Goal: Complete application form

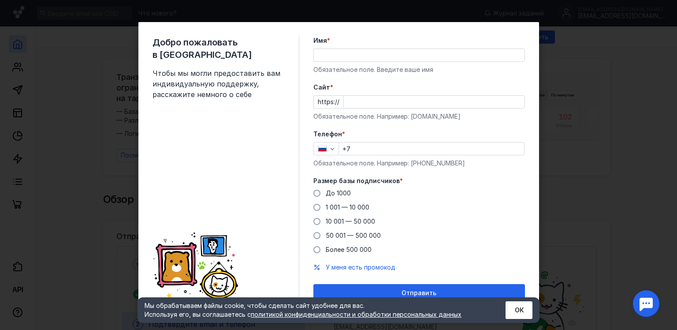
click at [344, 202] on div "До [DATE] 1 001 — 10 000 10 001 — 50 000 50 001 — 500 000 Более 500 000" at bounding box center [418, 221] width 211 height 65
click at [339, 204] on span "1 001 — 10 000" at bounding box center [348, 206] width 44 height 7
click at [0, 0] on input "1 001 — 10 000" at bounding box center [0, 0] width 0 height 0
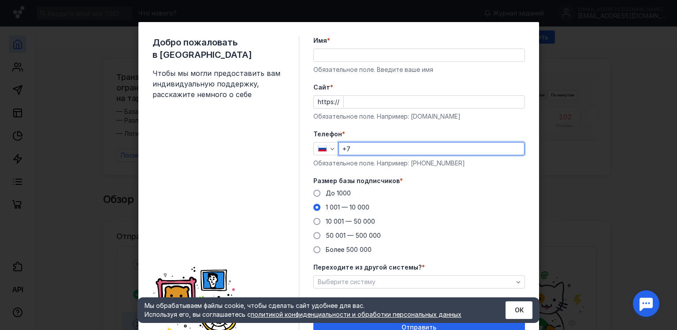
click at [370, 147] on input "+7" at bounding box center [431, 148] width 185 height 12
type input "[PHONE_NUMBER]"
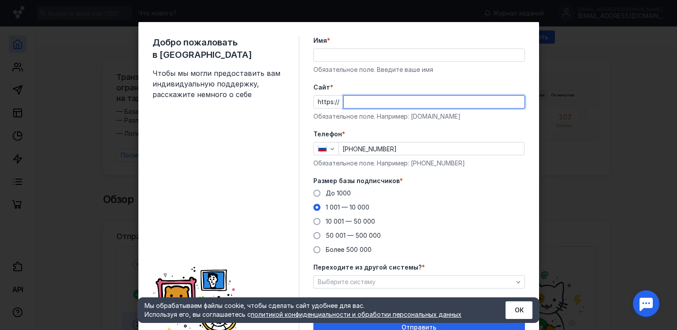
click at [377, 103] on input "Cайт *" at bounding box center [434, 102] width 181 height 12
paste input "Консультации и помощь в учебе - ОЩУТИМЫЕ ДОСТИЖЕНИЯ в освоении новых умений и п…"
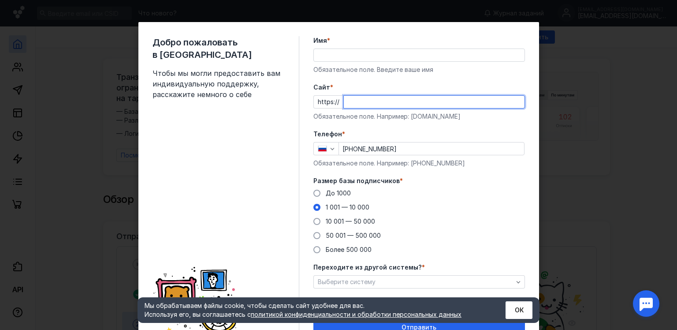
type input "Консультации и помощь в учебе - ОЩУТИМЫЕ ДОСТИЖЕНИЯ в освоении новых умений и п…"
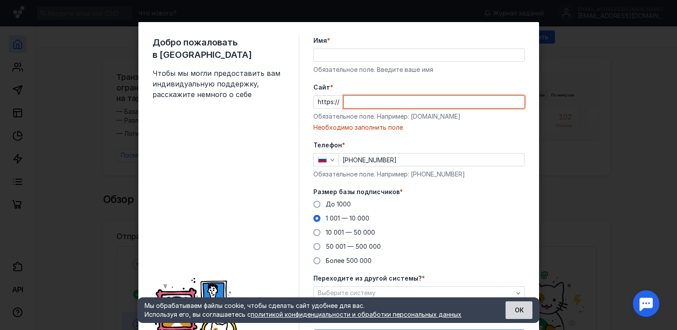
click at [523, 313] on button "ОК" at bounding box center [518, 310] width 27 height 18
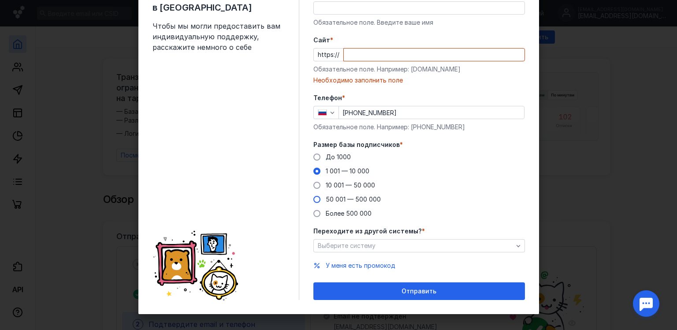
scroll to position [48, 0]
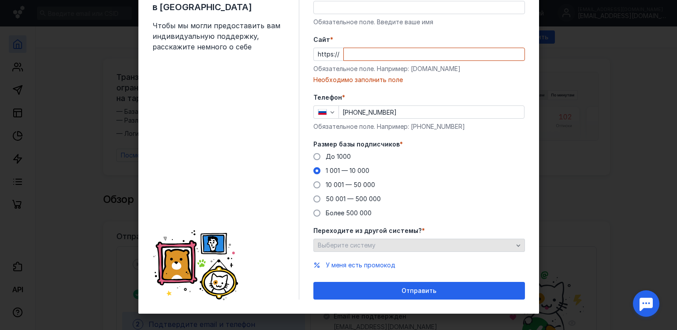
click at [351, 245] on span "Выберите систему" at bounding box center [347, 244] width 58 height 7
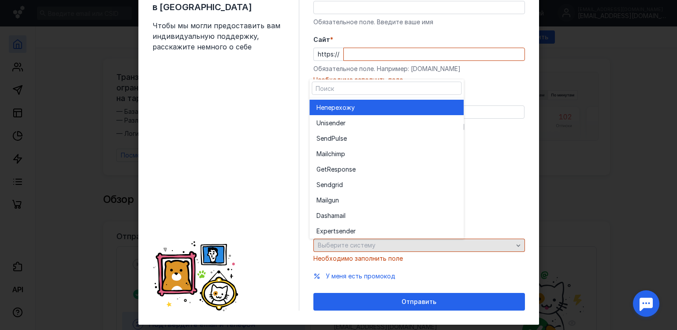
click at [351, 245] on span "Выберите систему" at bounding box center [347, 244] width 58 height 7
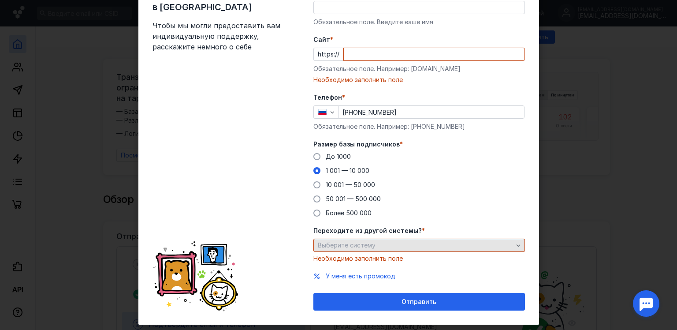
scroll to position [40, 0]
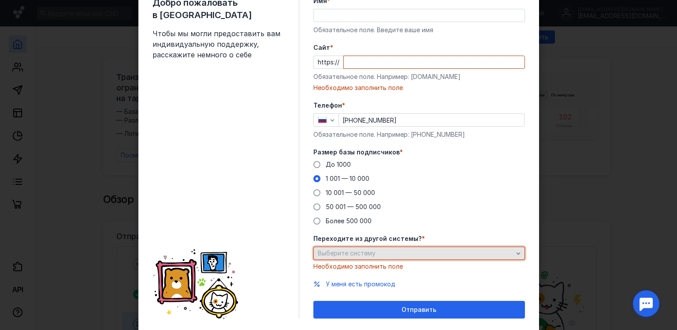
click at [352, 252] on span "Выберите систему" at bounding box center [347, 252] width 58 height 7
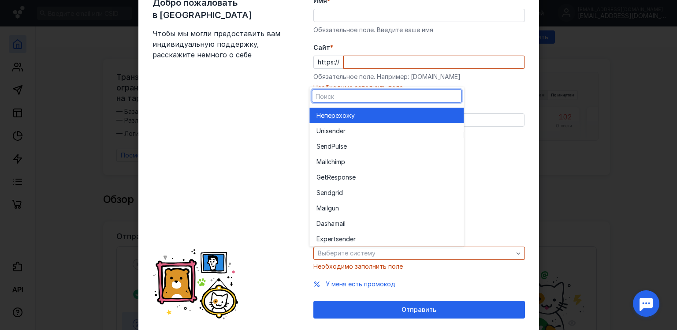
click at [345, 113] on span "перехожу" at bounding box center [339, 115] width 30 height 9
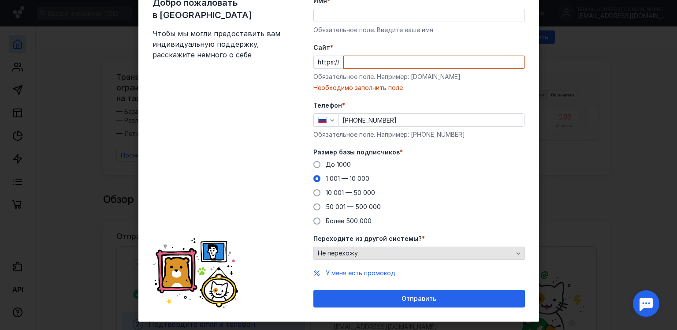
click at [370, 253] on div "Не перехожу" at bounding box center [415, 252] width 200 height 7
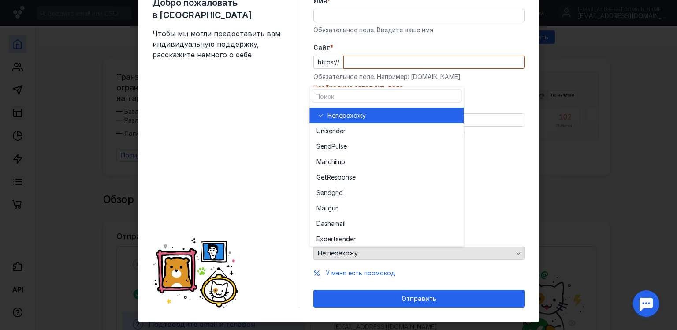
click at [370, 253] on div "Не перехожу" at bounding box center [415, 252] width 200 height 7
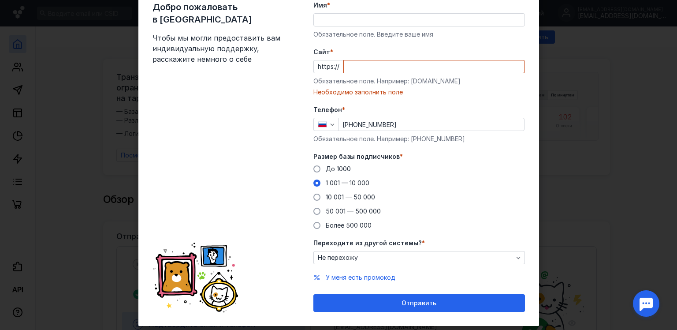
scroll to position [18, 0]
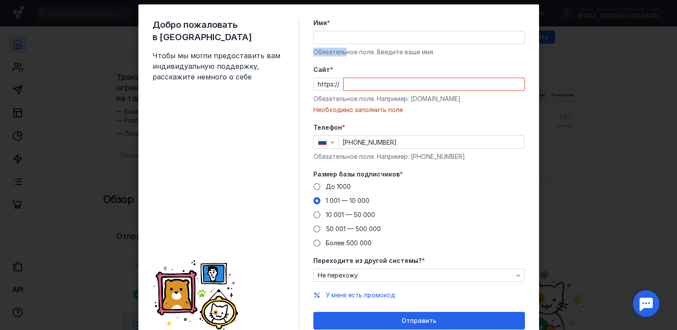
drag, startPoint x: 340, startPoint y: 48, endPoint x: 323, endPoint y: 41, distance: 18.4
click at [323, 41] on div "Имя * Обязательное поле. Введите ваше имя" at bounding box center [418, 38] width 211 height 38
click at [323, 41] on input "Имя *" at bounding box center [419, 37] width 211 height 12
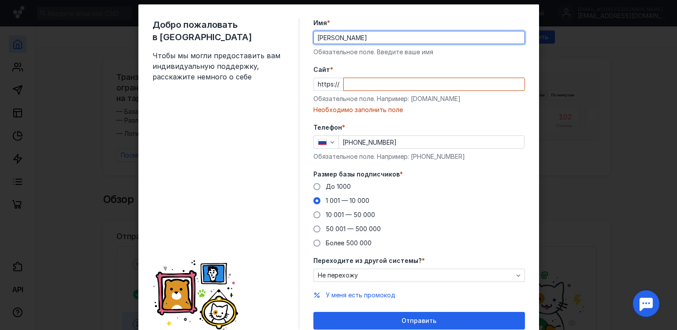
type input "[PERSON_NAME]"
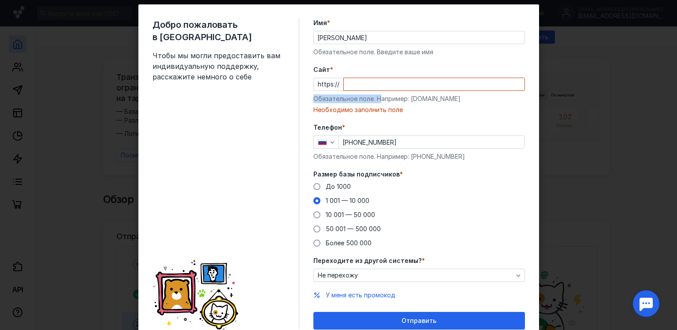
drag, startPoint x: 374, startPoint y: 91, endPoint x: 360, endPoint y: 85, distance: 15.0
click at [360, 85] on div "Cайт * https:// Обязательное поле. Например: [DOMAIN_NAME] Необходимо заполнить…" at bounding box center [418, 89] width 211 height 49
click at [360, 85] on input "Cайт *" at bounding box center [434, 84] width 181 height 12
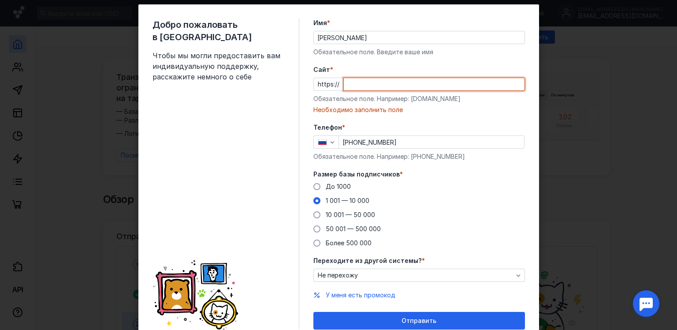
paste input "[DOMAIN_NAME]"
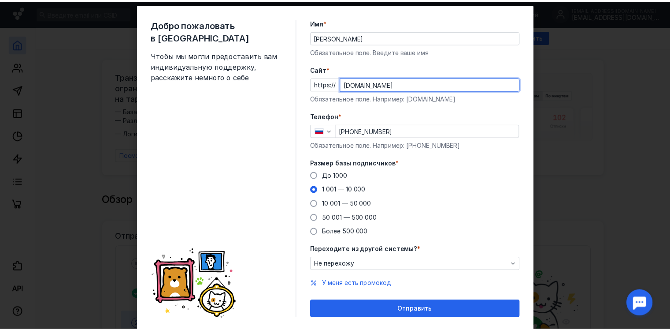
scroll to position [42, 0]
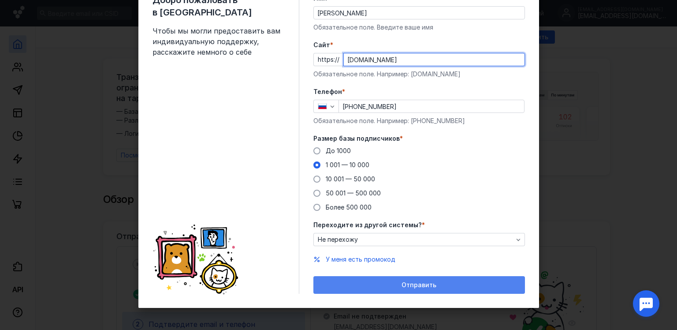
type input "[DOMAIN_NAME]"
click at [418, 280] on div "Отправить" at bounding box center [418, 285] width 211 height 18
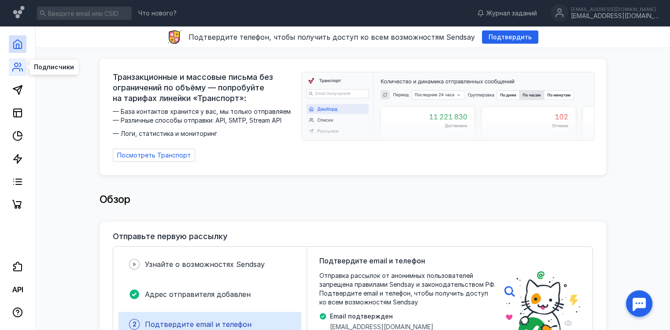
click at [13, 64] on icon at bounding box center [17, 67] width 11 height 11
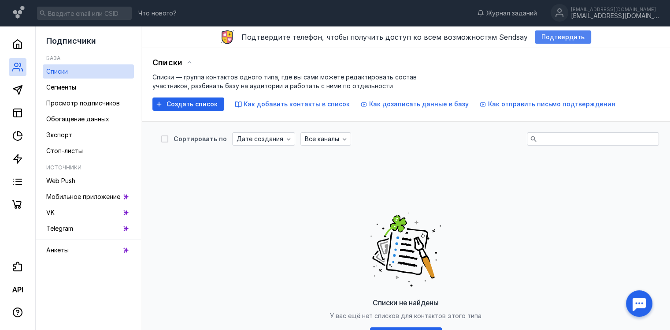
click at [543, 32] on div "Подтвердить" at bounding box center [563, 36] width 56 height 13
